Goal: Navigation & Orientation: Find specific page/section

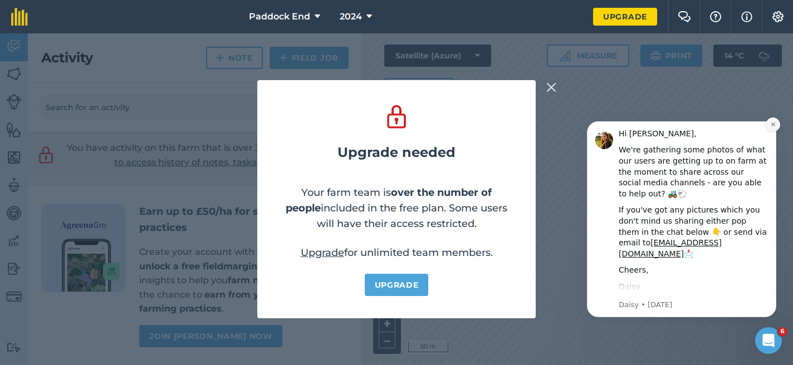
click at [772, 126] on icon "Dismiss notification" at bounding box center [773, 124] width 6 height 6
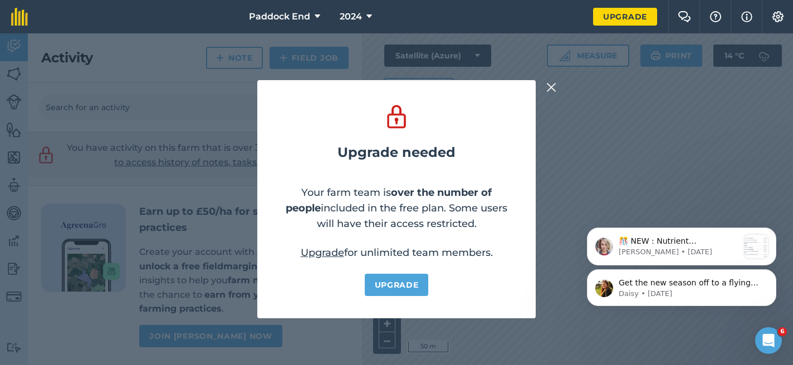
click at [552, 91] on img at bounding box center [551, 87] width 10 height 13
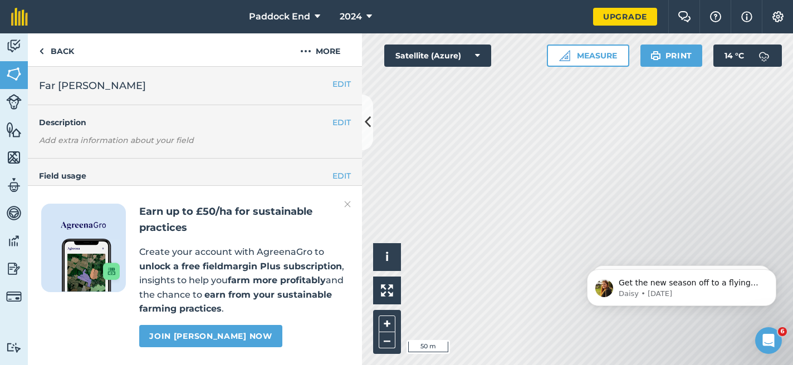
click at [348, 201] on img at bounding box center [347, 204] width 7 height 13
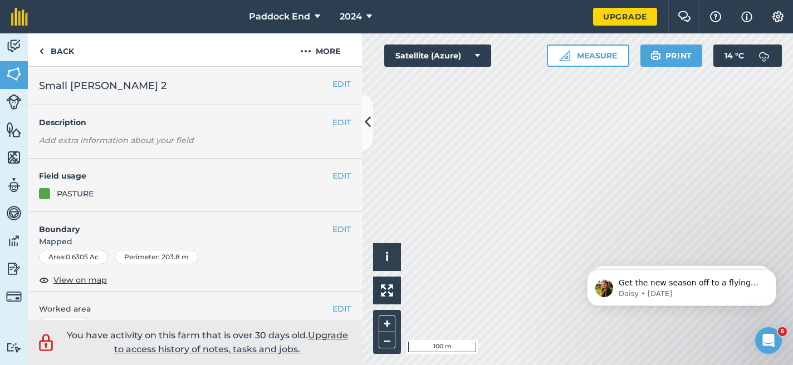
click at [571, 267] on html "Get the new season off to a flying start with 20% off all new subscriptions for…" at bounding box center [681, 285] width 223 height 78
click at [578, 264] on body "Get the new season off to a flying start with 20% off all new subscriptions for…" at bounding box center [681, 285] width 214 height 69
click at [597, 246] on iframe at bounding box center [681, 285] width 223 height 78
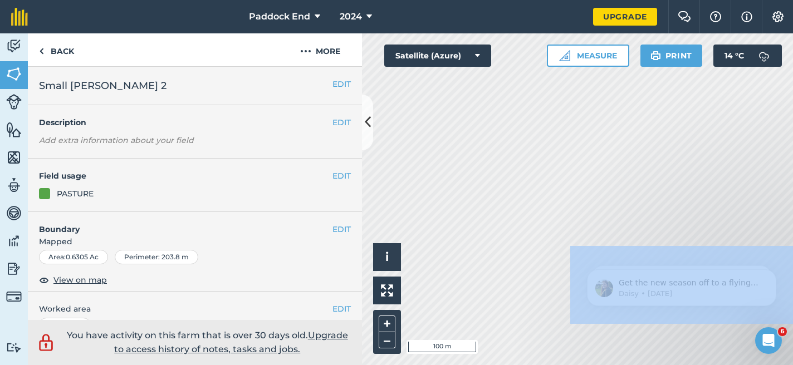
click at [597, 246] on iframe at bounding box center [681, 285] width 223 height 78
